Goal: Task Accomplishment & Management: Use online tool/utility

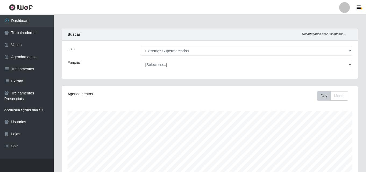
select select "519"
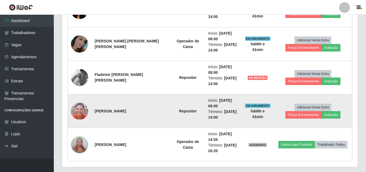
scroll to position [112, 295]
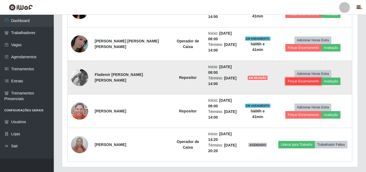
click at [321, 78] on button "Forçar Encerramento" at bounding box center [303, 82] width 36 height 8
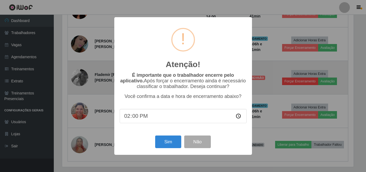
scroll to position [112, 293]
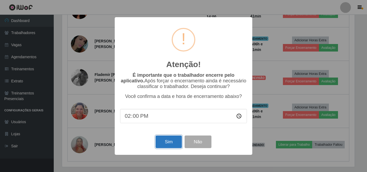
click at [163, 145] on button "Sim" at bounding box center [169, 142] width 26 height 13
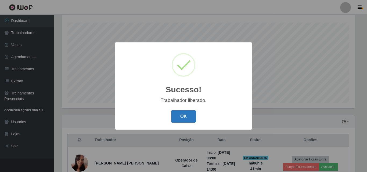
click at [190, 117] on button "OK" at bounding box center [183, 116] width 25 height 13
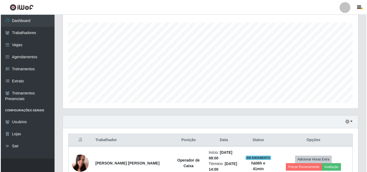
scroll to position [170, 0]
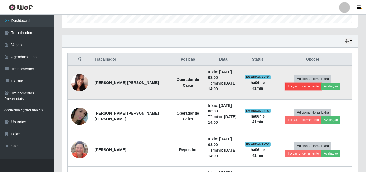
click at [318, 83] on button "Forçar Encerramento" at bounding box center [303, 87] width 36 height 8
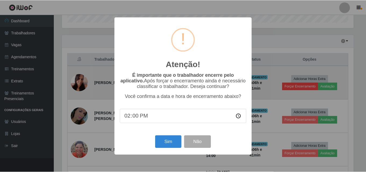
scroll to position [112, 293]
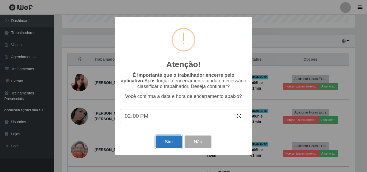
click at [168, 146] on button "Sim" at bounding box center [169, 142] width 26 height 13
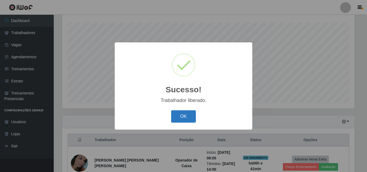
click at [182, 117] on button "OK" at bounding box center [183, 116] width 25 height 13
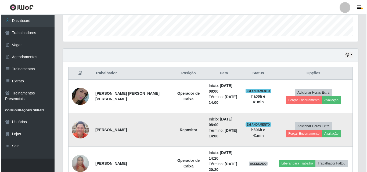
scroll to position [190, 0]
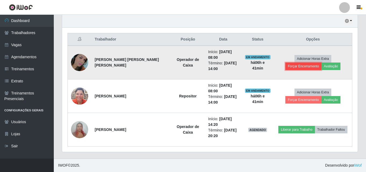
click at [321, 63] on button "Forçar Encerramento" at bounding box center [303, 67] width 36 height 8
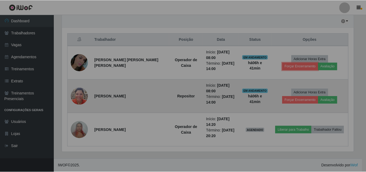
scroll to position [112, 295]
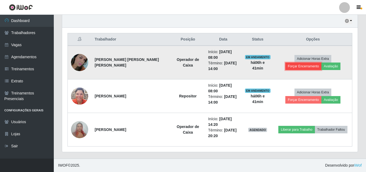
click at [321, 63] on button "Forçar Encerramento" at bounding box center [303, 67] width 36 height 8
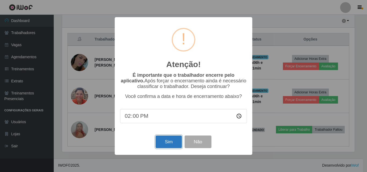
click at [164, 144] on button "Sim" at bounding box center [169, 142] width 26 height 13
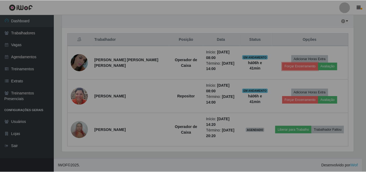
scroll to position [0, 0]
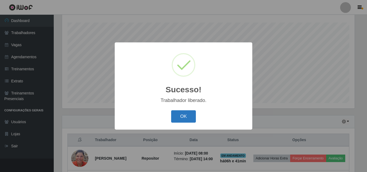
click at [177, 115] on button "OK" at bounding box center [183, 116] width 25 height 13
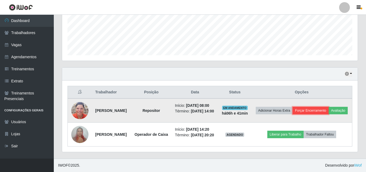
click at [316, 107] on button "Forçar Encerramento" at bounding box center [311, 111] width 36 height 8
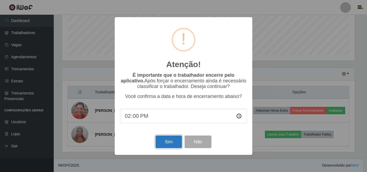
click at [161, 143] on button "Sim" at bounding box center [169, 142] width 26 height 13
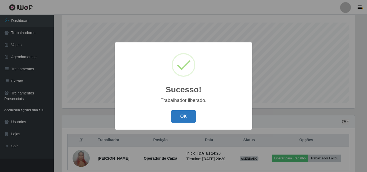
click at [183, 119] on button "OK" at bounding box center [183, 116] width 25 height 13
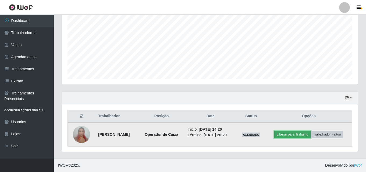
click at [287, 136] on button "Liberar para Trabalho" at bounding box center [292, 135] width 36 height 8
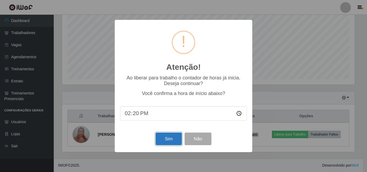
click at [172, 141] on button "Sim" at bounding box center [169, 139] width 26 height 13
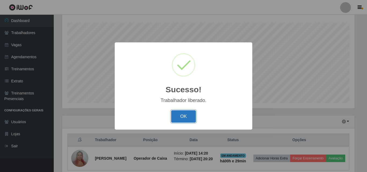
click at [183, 118] on button "OK" at bounding box center [183, 116] width 25 height 13
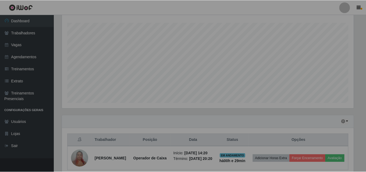
scroll to position [112, 295]
